Goal: Find specific page/section: Find specific page/section

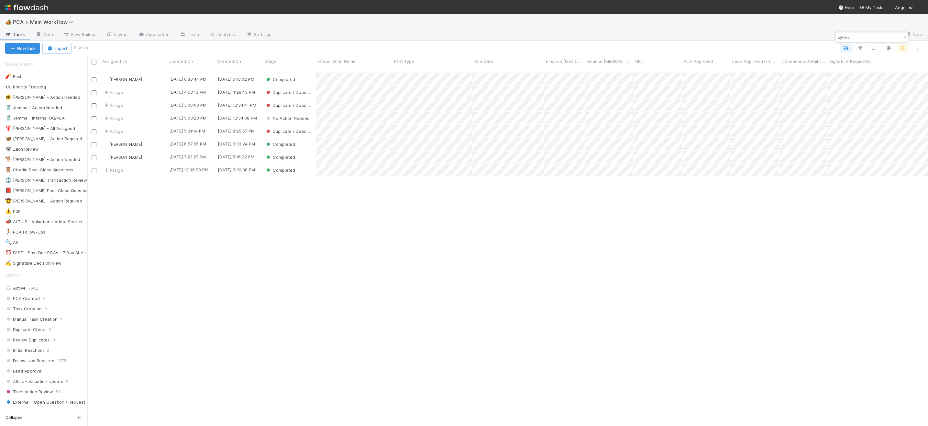
scroll to position [350, 833]
drag, startPoint x: 871, startPoint y: 34, endPoint x: 822, endPoint y: 34, distance: 48.9
click at [822, 34] on body "🏕️ PCA > Main Workflow Tasks Data Flow Builder Layout Automation Team Analytics…" at bounding box center [464, 213] width 928 height 426
drag, startPoint x: 856, startPoint y: 38, endPoint x: 831, endPoint y: 37, distance: 25.3
click at [831, 37] on body "🏕️ PCA > Main Workflow Tasks Data Flow Builder Layout Automation Team Analytics…" at bounding box center [464, 213] width 928 height 426
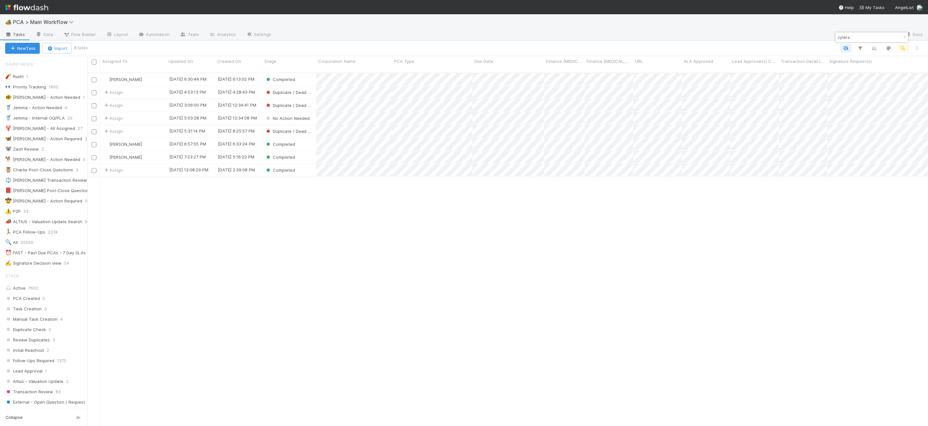
drag, startPoint x: 846, startPoint y: 37, endPoint x: 850, endPoint y: 36, distance: 3.7
click at [849, 37] on input "cylera" at bounding box center [869, 37] width 65 height 8
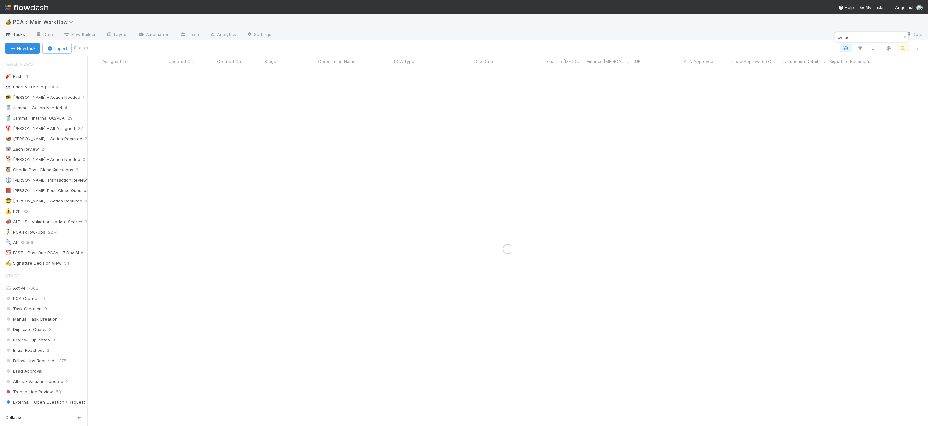
click at [855, 28] on div "🏕️ PCA > Main Workflow" at bounding box center [464, 22] width 928 height 16
drag, startPoint x: 855, startPoint y: 37, endPoint x: 839, endPoint y: 37, distance: 15.5
click at [839, 37] on input "cylrae" at bounding box center [869, 37] width 65 height 8
type input "cure"
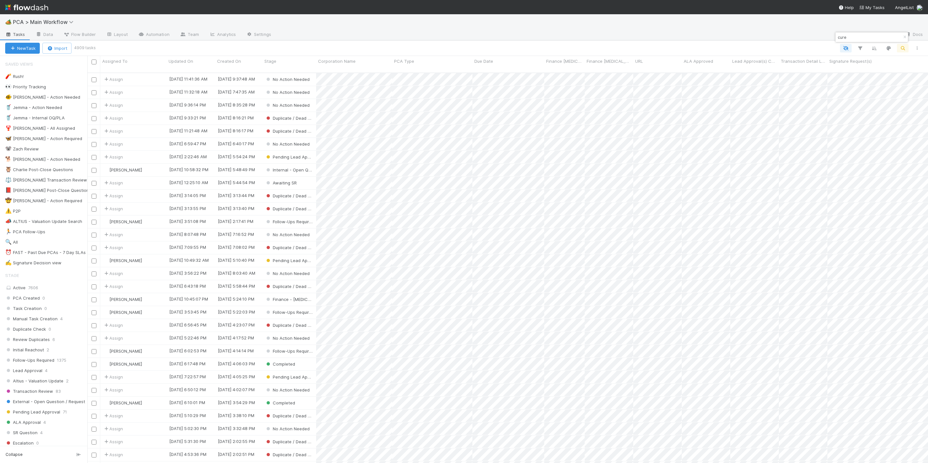
scroll to position [388, 833]
